Goal: Task Accomplishment & Management: Manage account settings

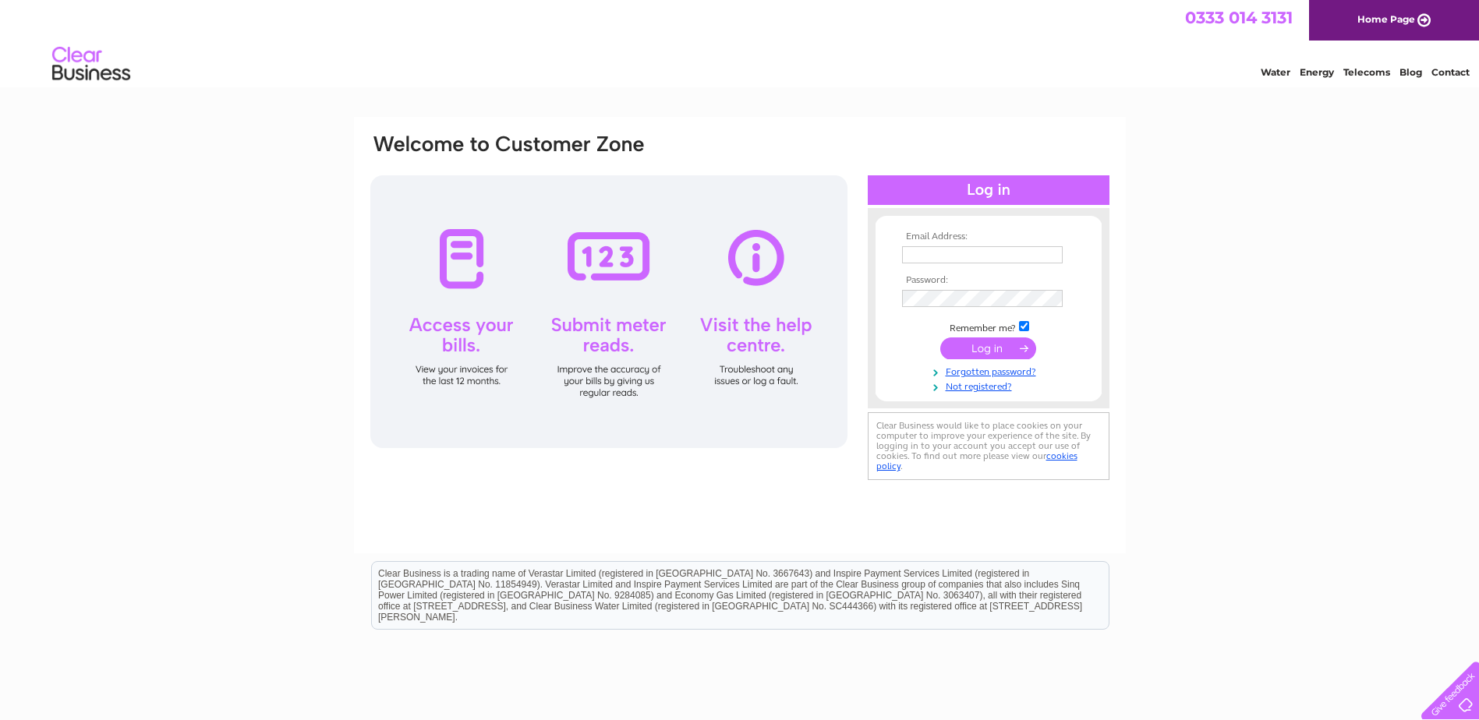
type input "kieran@ppspowdercoating.co.uk"
click at [963, 344] on input "submit" at bounding box center [988, 349] width 96 height 22
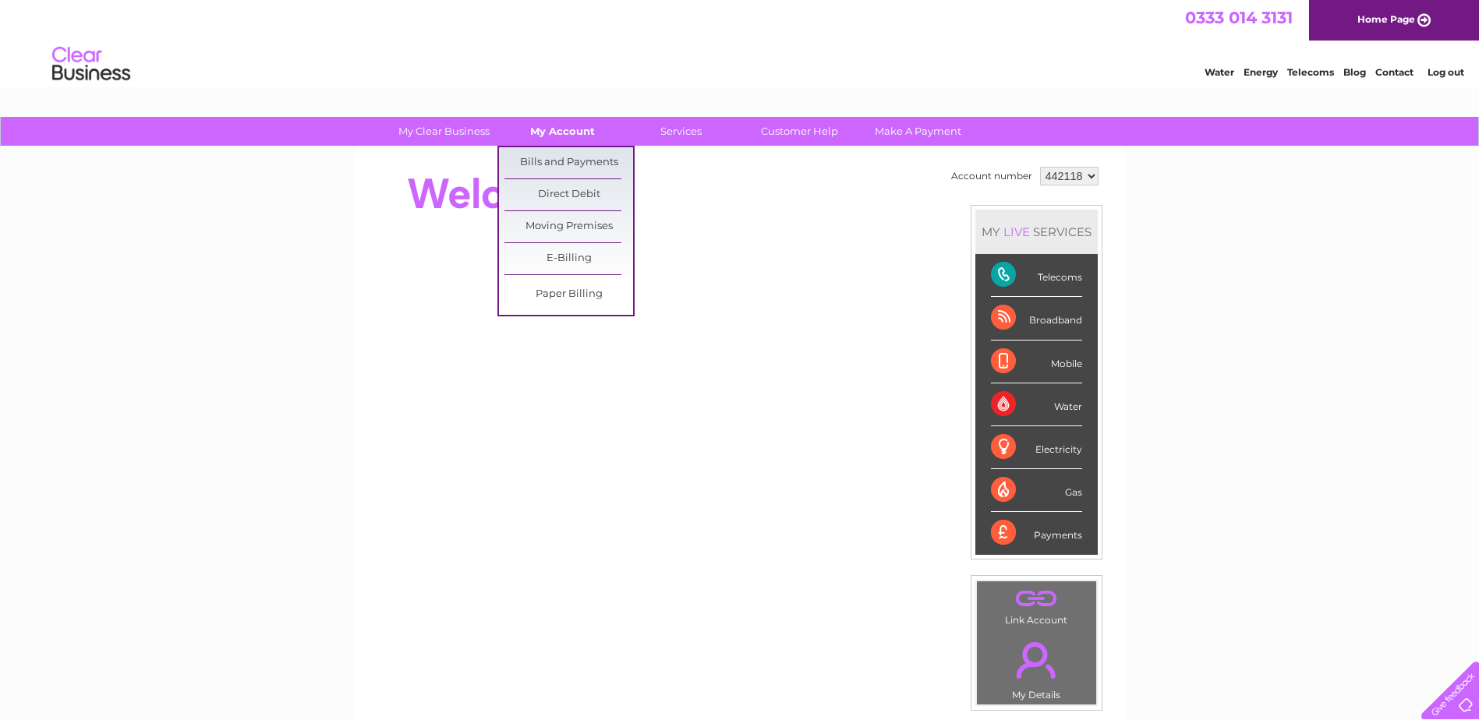
click at [564, 129] on link "My Account" at bounding box center [562, 131] width 129 height 29
click at [561, 156] on link "Bills and Payments" at bounding box center [569, 162] width 129 height 31
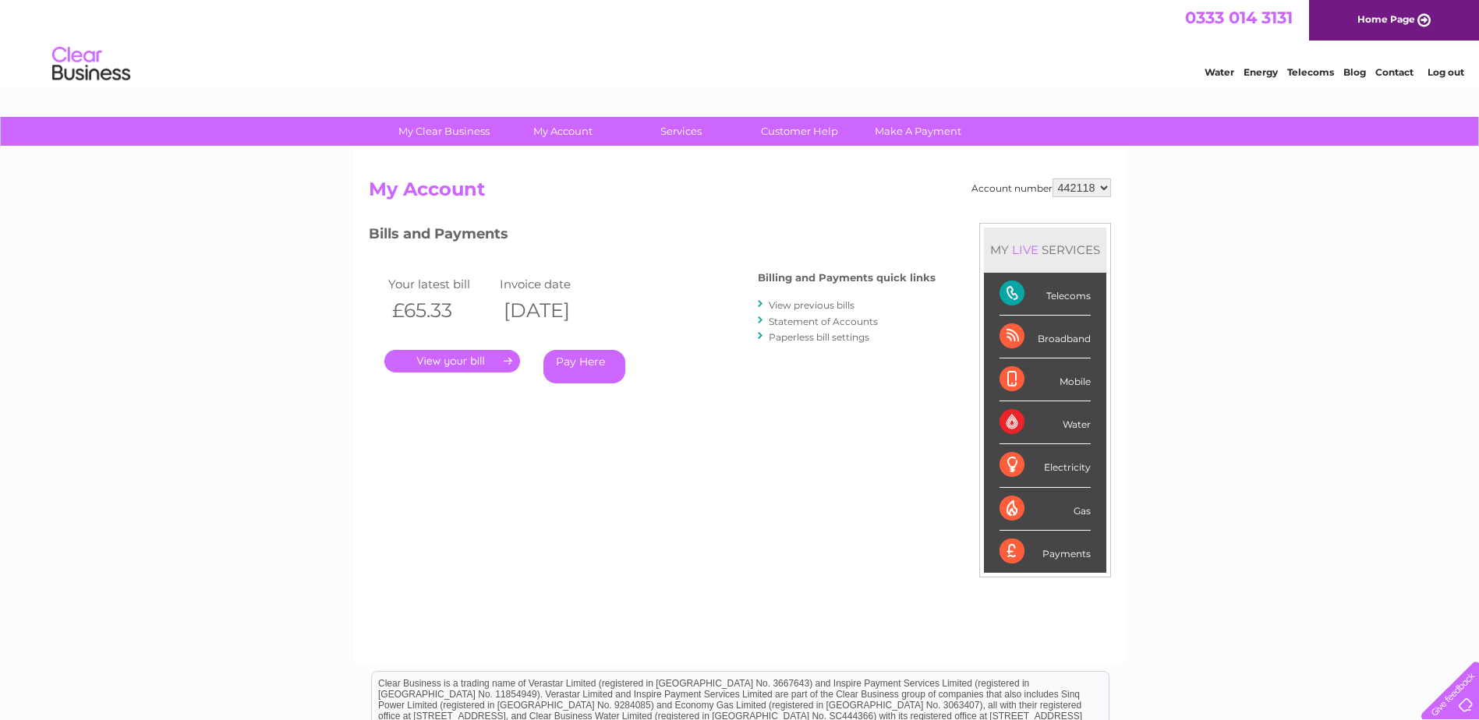
click at [474, 352] on link "." at bounding box center [452, 361] width 136 height 23
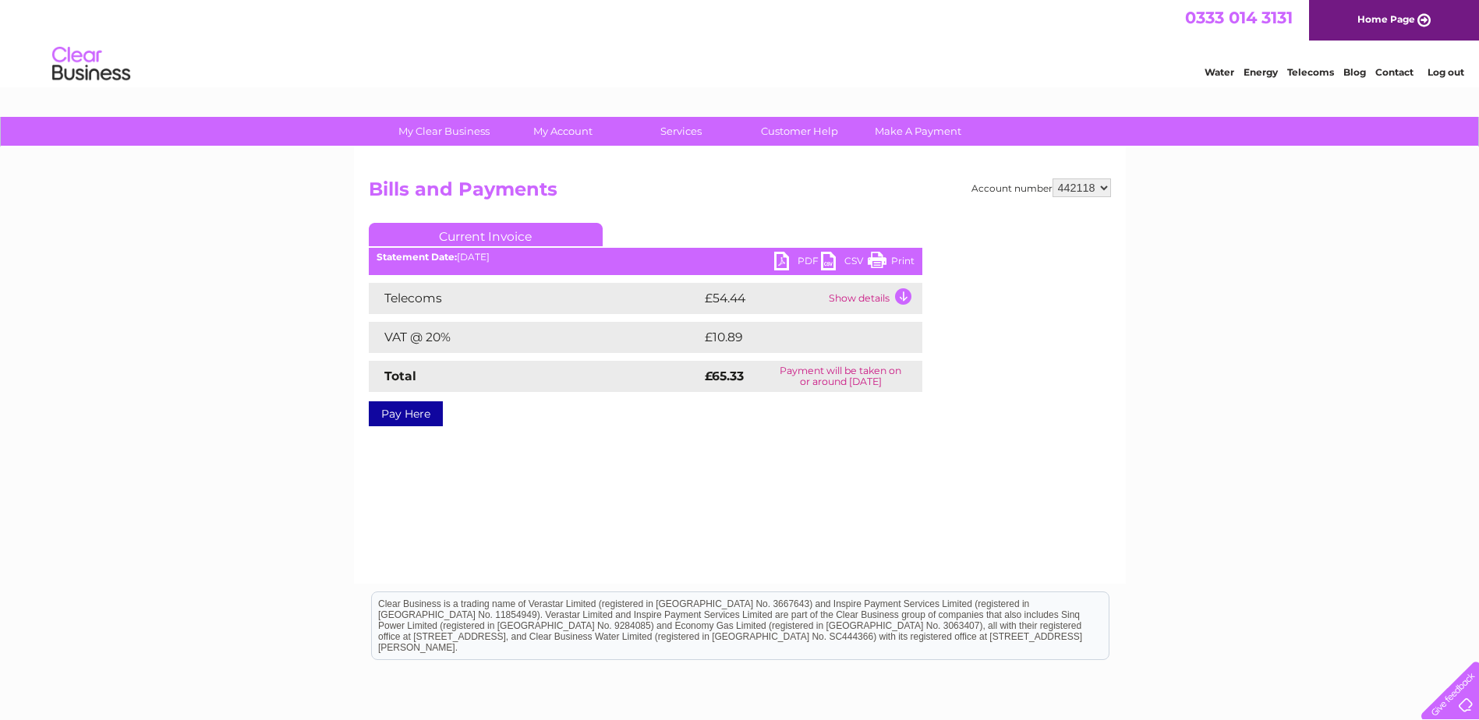
drag, startPoint x: 880, startPoint y: 259, endPoint x: 111, endPoint y: 43, distance: 798.6
click at [880, 259] on link "Print" at bounding box center [891, 263] width 47 height 23
